Goal: Information Seeking & Learning: Learn about a topic

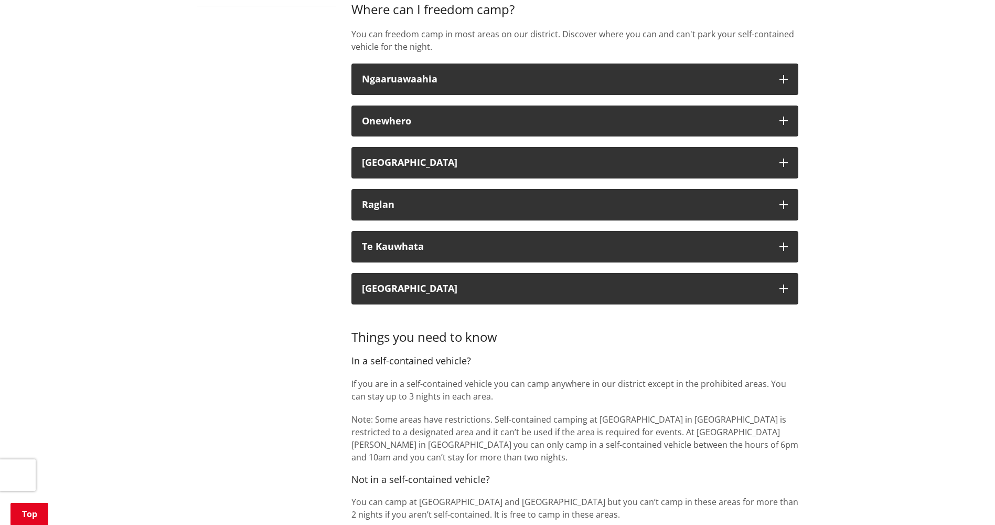
scroll to position [420, 0]
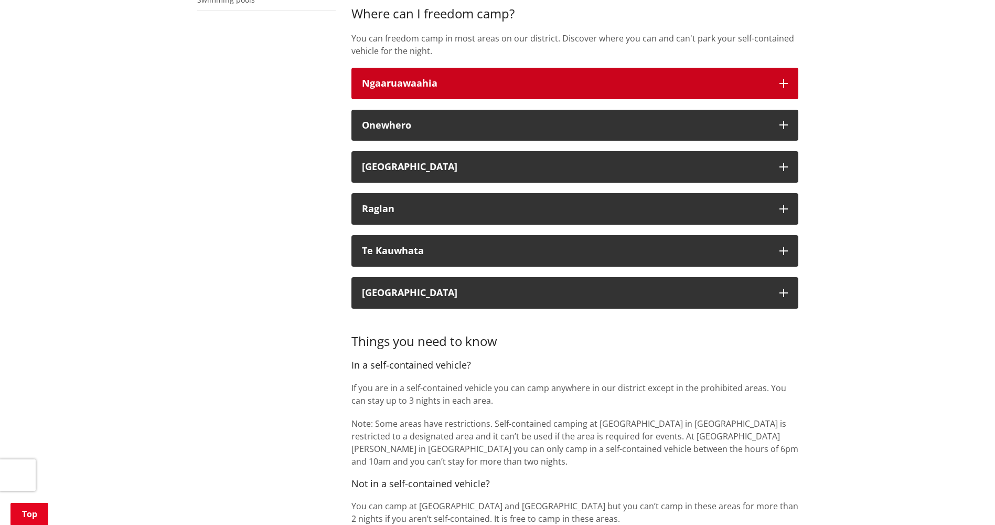
click at [785, 89] on button "Ngaaruawaahia" at bounding box center [575, 83] width 447 height 31
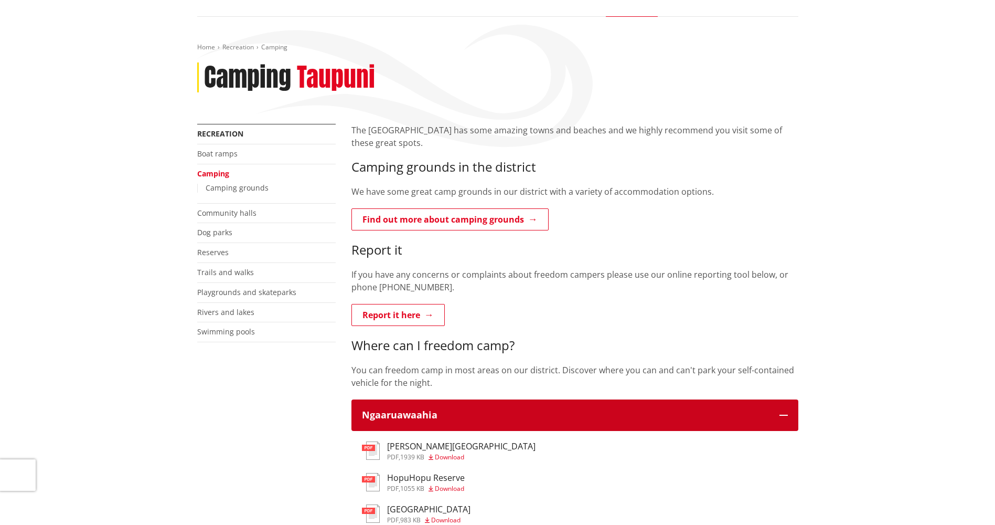
scroll to position [52, 0]
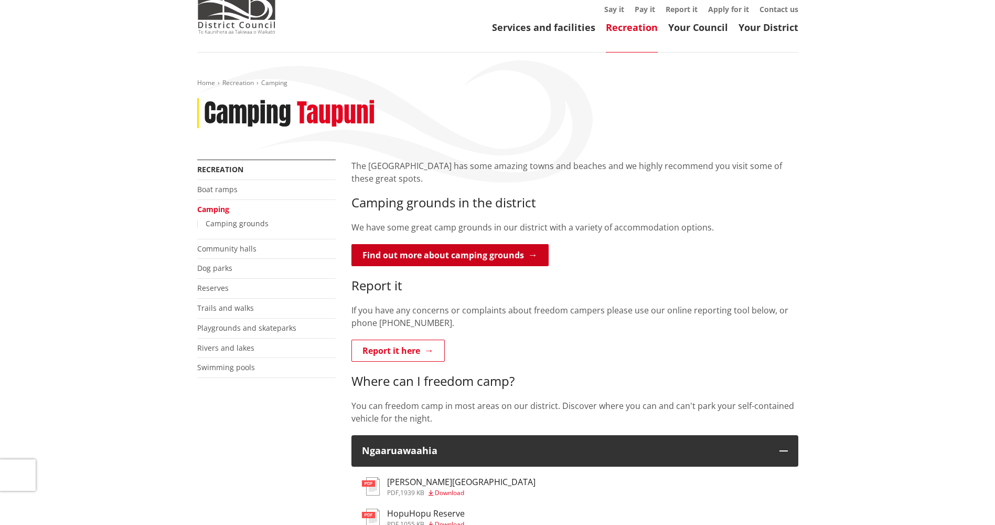
click at [439, 254] on link "Find out more about camping grounds" at bounding box center [450, 255] width 197 height 22
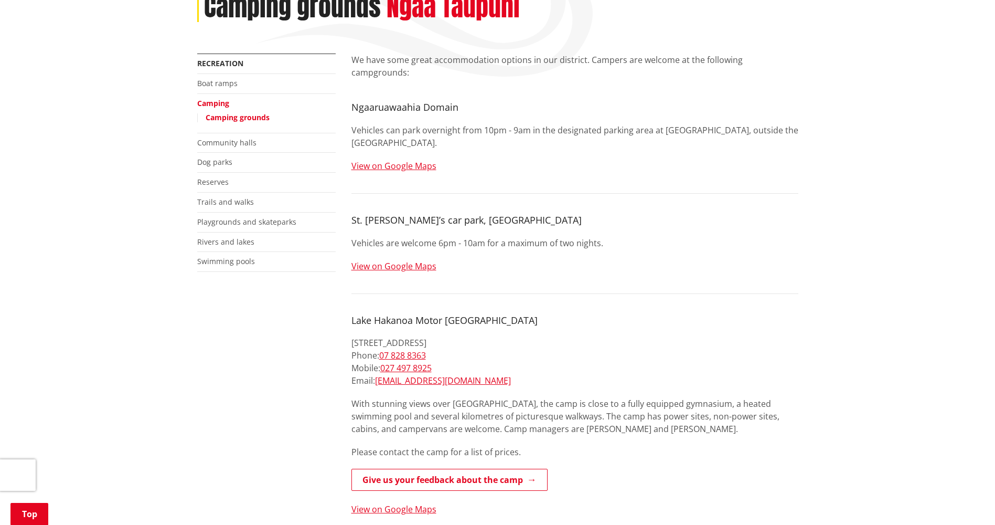
scroll to position [157, 0]
click at [380, 161] on link "View on Google Maps" at bounding box center [394, 167] width 85 height 12
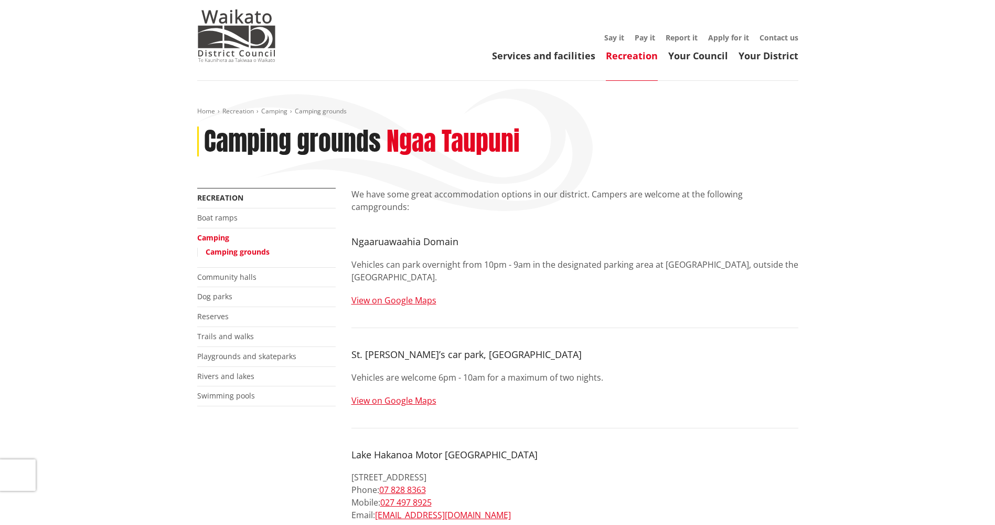
scroll to position [0, 0]
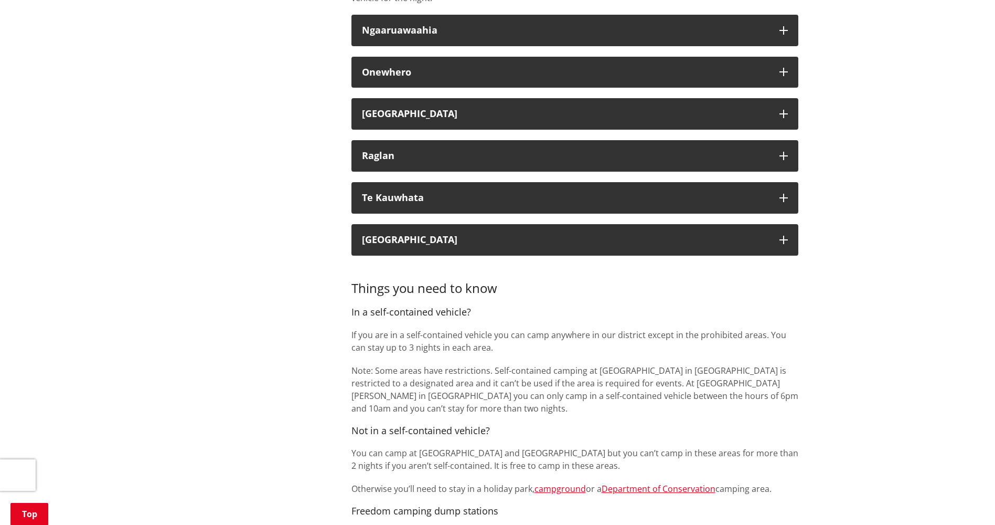
scroll to position [472, 0]
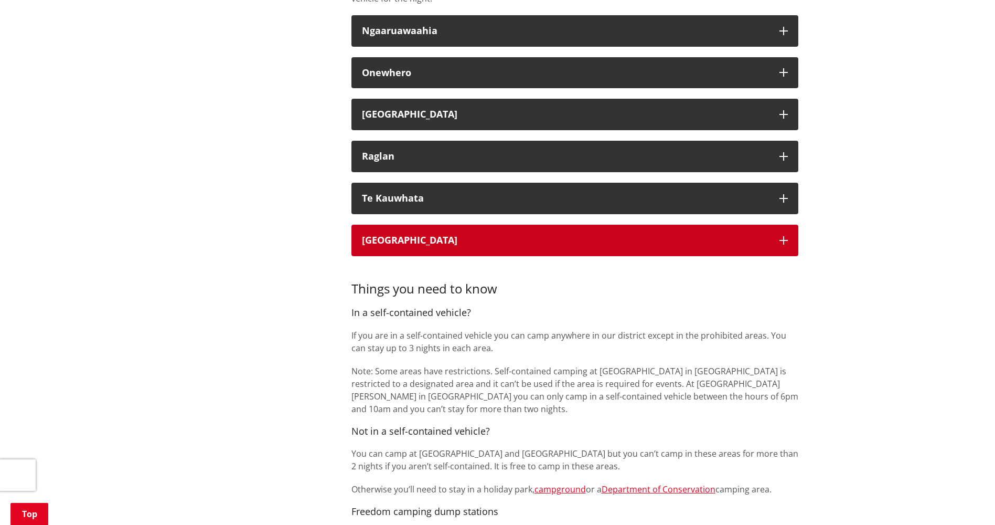
click at [780, 236] on icon "button" at bounding box center [784, 240] width 8 height 8
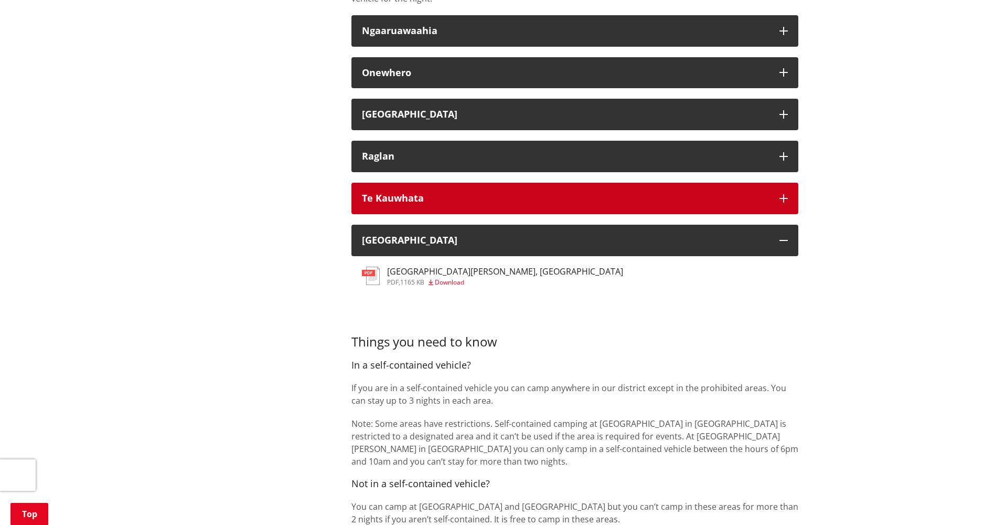
click at [789, 201] on button "Te Kauwhata" at bounding box center [575, 198] width 447 height 31
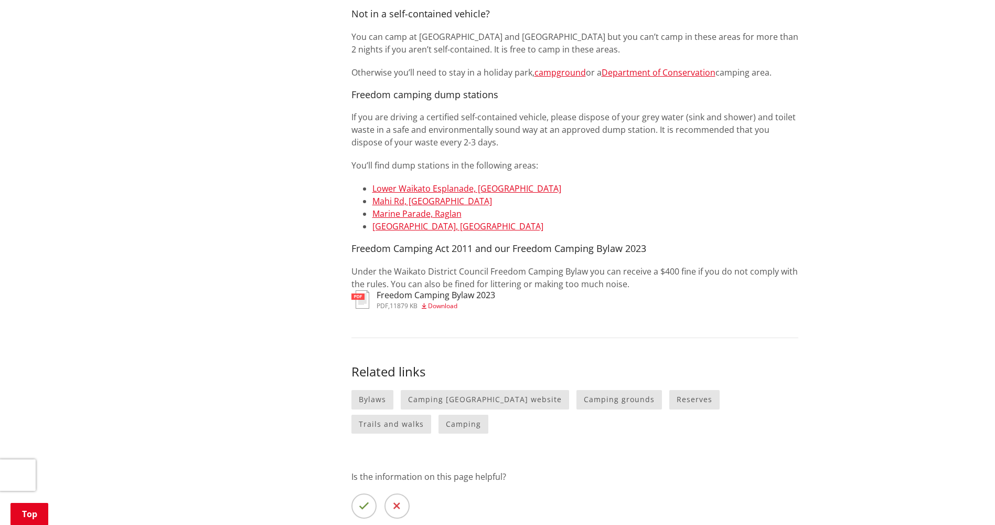
scroll to position [997, 0]
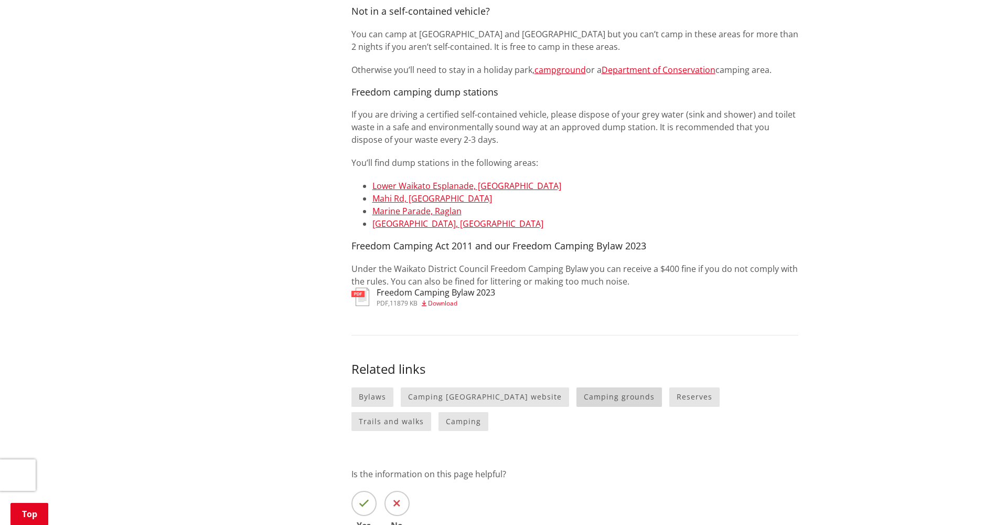
click at [579, 402] on link "Camping grounds" at bounding box center [620, 396] width 86 height 19
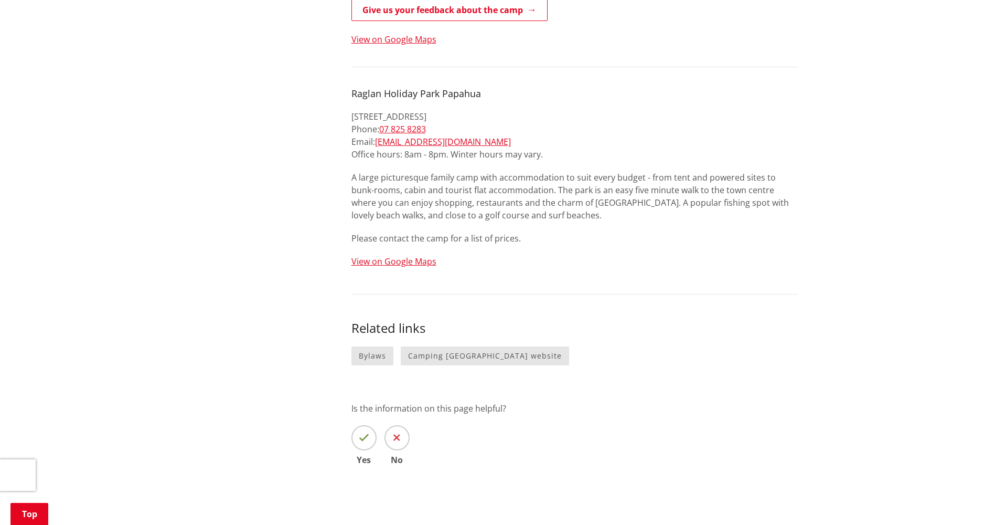
scroll to position [630, 0]
click at [425, 345] on link "Camping [GEOGRAPHIC_DATA] website" at bounding box center [485, 354] width 168 height 19
